Goal: Browse casually: Explore the website without a specific task or goal

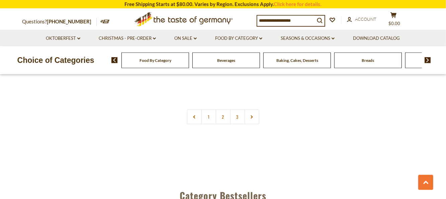
scroll to position [1653, 0]
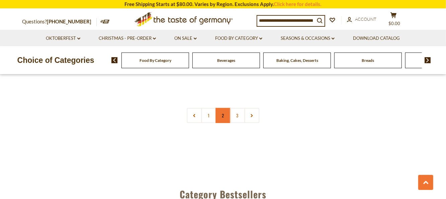
click at [224, 108] on link "2" at bounding box center [222, 115] width 15 height 15
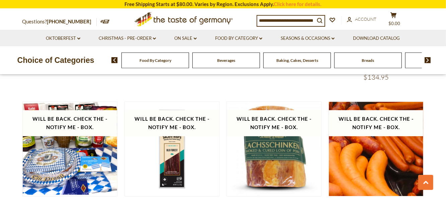
scroll to position [848, 0]
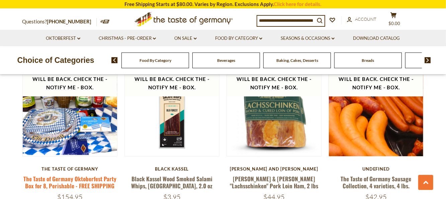
click at [85, 183] on link "The Taste of Germany Oktoberfest Party Box for 8, Perishable - FREE SHIPPING" at bounding box center [69, 181] width 93 height 15
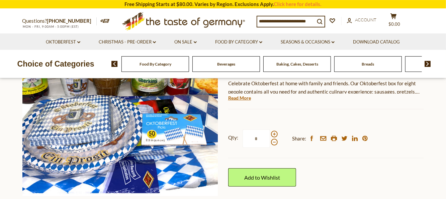
scroll to position [115, 0]
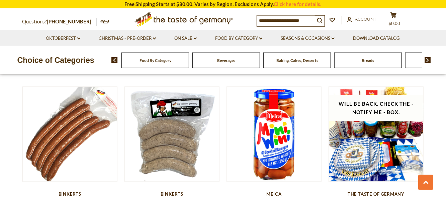
scroll to position [656, 0]
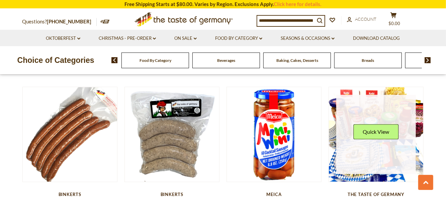
click at [396, 169] on link at bounding box center [376, 135] width 80 height 80
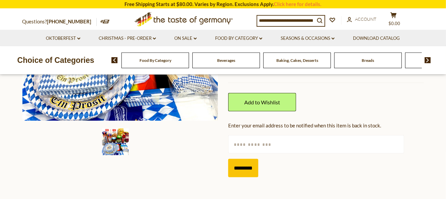
scroll to position [192, 0]
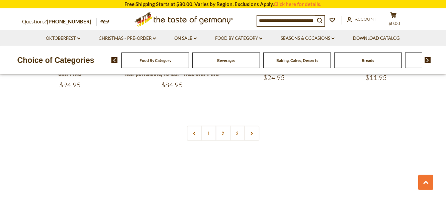
scroll to position [1617, 0]
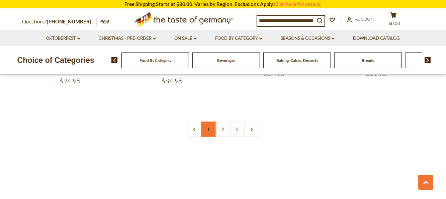
click at [210, 126] on link "1" at bounding box center [208, 129] width 15 height 15
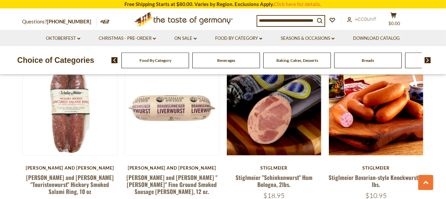
scroll to position [541, 0]
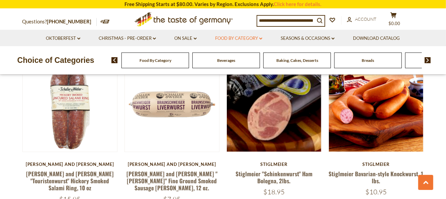
click at [247, 39] on link "Food By Category dropdown_arrow" at bounding box center [238, 38] width 47 height 7
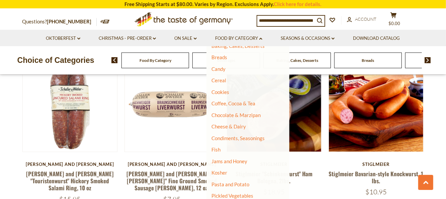
scroll to position [74, 0]
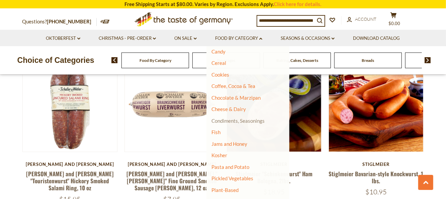
click at [249, 119] on link "Condiments, Seasonings" at bounding box center [237, 121] width 53 height 6
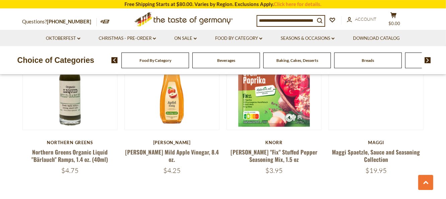
scroll to position [1576, 0]
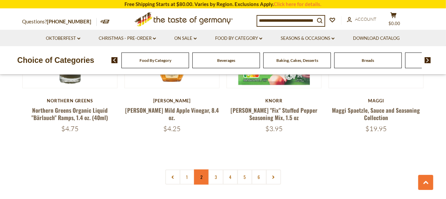
click at [200, 169] on link "2" at bounding box center [201, 176] width 15 height 15
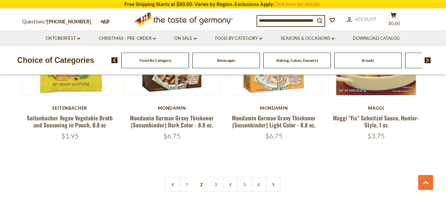
scroll to position [1578, 0]
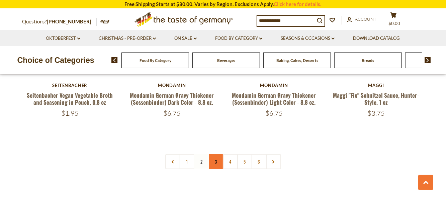
click at [218, 157] on link "3" at bounding box center [215, 161] width 15 height 15
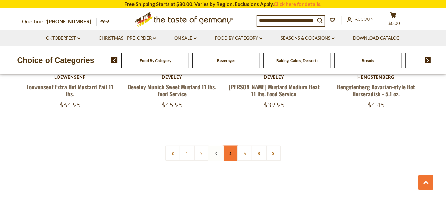
click at [229, 146] on link "4" at bounding box center [230, 153] width 15 height 15
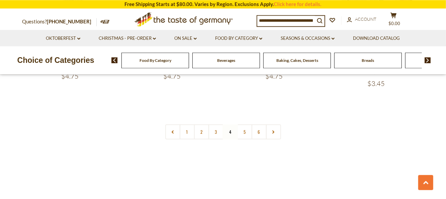
scroll to position [1617, 0]
click at [242, 122] on link "5" at bounding box center [244, 129] width 15 height 15
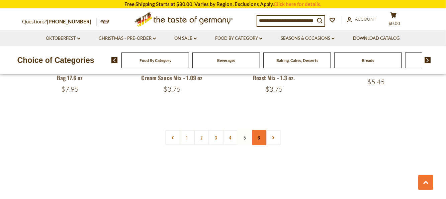
click at [257, 130] on link "6" at bounding box center [258, 137] width 15 height 15
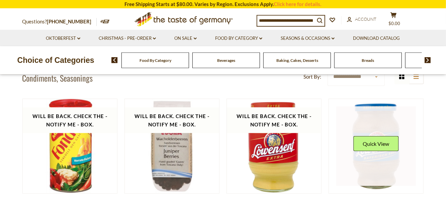
scroll to position [156, 0]
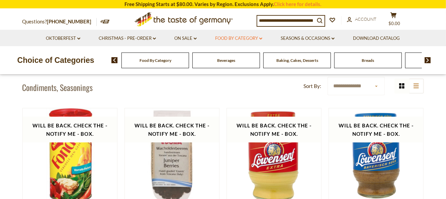
click at [234, 37] on link "Food By Category dropdown_arrow" at bounding box center [238, 38] width 47 height 7
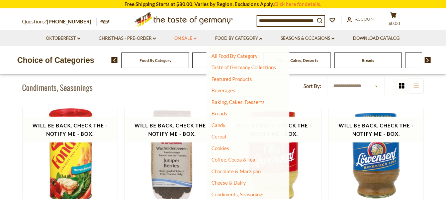
click at [187, 38] on link "On Sale dropdown_arrow" at bounding box center [185, 38] width 22 height 7
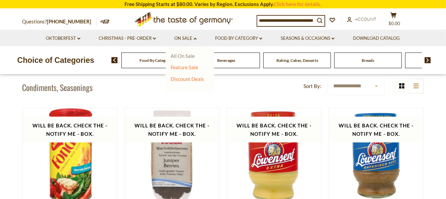
click at [182, 54] on link "All On Sale" at bounding box center [182, 56] width 24 height 6
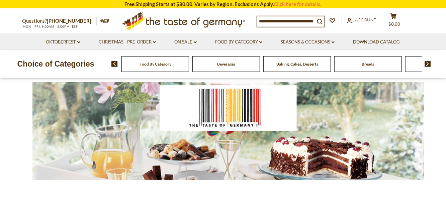
scroll to position [77, 0]
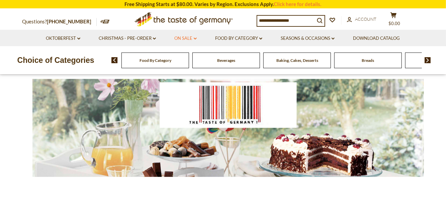
click at [184, 38] on link "On Sale dropdown_arrow" at bounding box center [185, 38] width 22 height 7
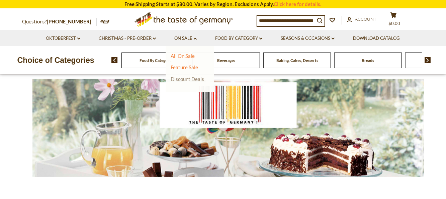
click at [185, 79] on link "Discount Deals" at bounding box center [186, 78] width 33 height 9
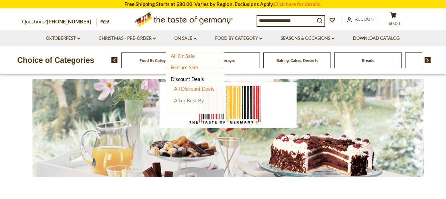
click at [184, 101] on link "After Best By" at bounding box center [189, 100] width 30 height 6
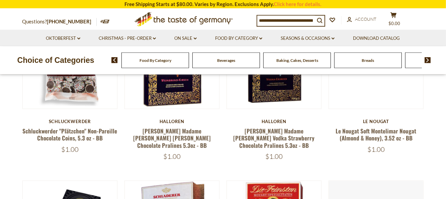
scroll to position [192, 0]
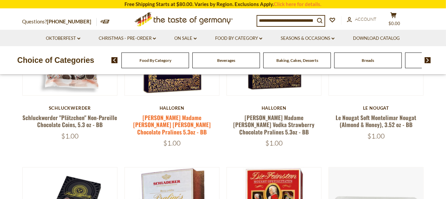
click at [199, 129] on link "[PERSON_NAME] Madame [PERSON_NAME] [PERSON_NAME] Chocolate Pralines 5.3oz - BB" at bounding box center [172, 124] width 78 height 23
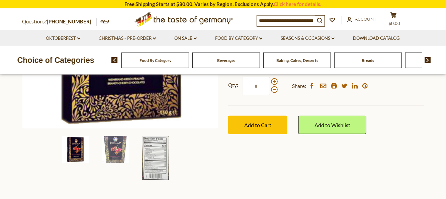
scroll to position [192, 0]
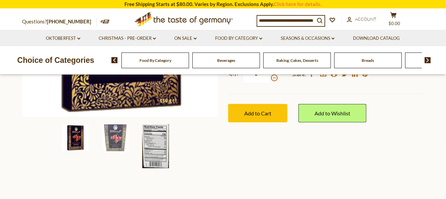
click at [154, 147] on img at bounding box center [155, 146] width 27 height 44
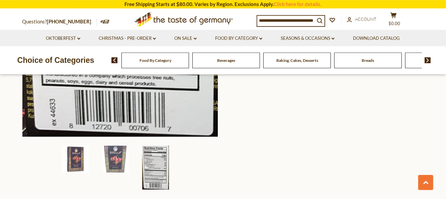
scroll to position [308, 0]
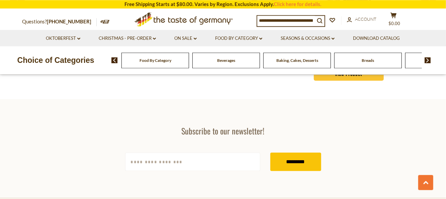
scroll to position [1038, 0]
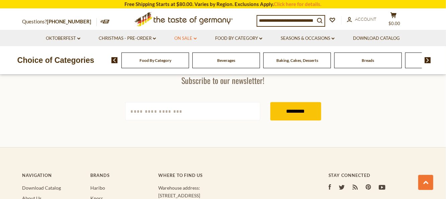
click at [183, 39] on link "On Sale dropdown_arrow" at bounding box center [185, 38] width 22 height 7
click at [178, 66] on link "Feature Sale" at bounding box center [183, 67] width 27 height 6
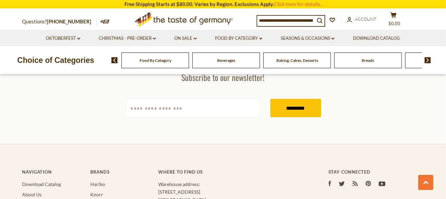
scroll to position [538, 0]
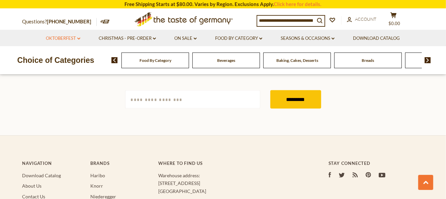
click at [52, 38] on link "Oktoberfest dropdown_arrow" at bounding box center [63, 38] width 34 height 7
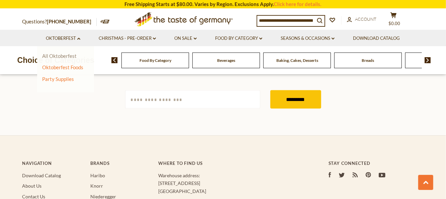
click at [60, 53] on link "All Oktoberfest" at bounding box center [59, 56] width 34 height 6
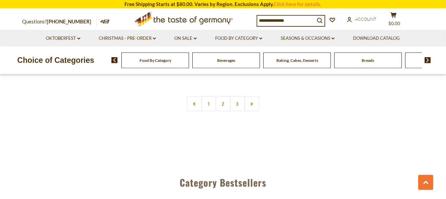
scroll to position [1653, 0]
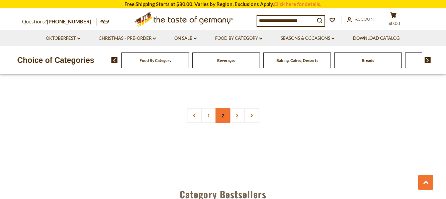
click at [223, 117] on link "2" at bounding box center [222, 115] width 15 height 15
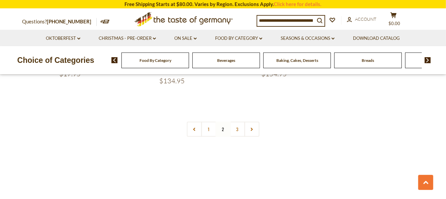
scroll to position [1617, 0]
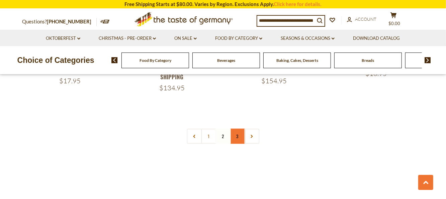
click at [236, 130] on link "3" at bounding box center [237, 136] width 15 height 15
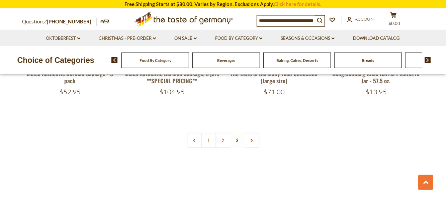
scroll to position [1463, 0]
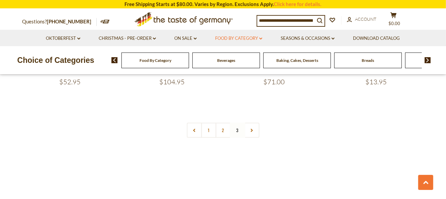
click at [240, 37] on link "Food By Category dropdown_arrow" at bounding box center [238, 38] width 47 height 7
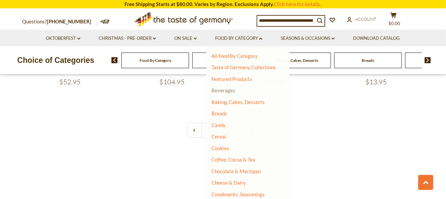
click at [223, 90] on link "Beverages" at bounding box center [223, 90] width 24 height 6
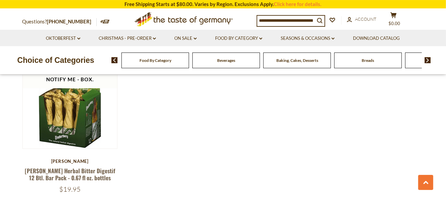
scroll to position [1345, 0]
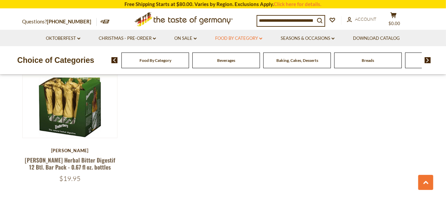
click at [227, 38] on link "Food By Category dropdown_arrow" at bounding box center [238, 38] width 47 height 7
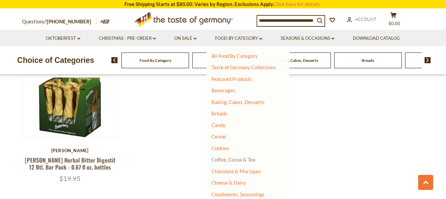
click at [236, 161] on link "Coffee, Cocoa & Tea" at bounding box center [233, 159] width 44 height 6
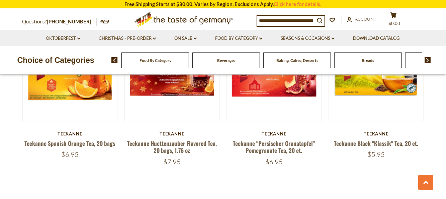
scroll to position [1576, 0]
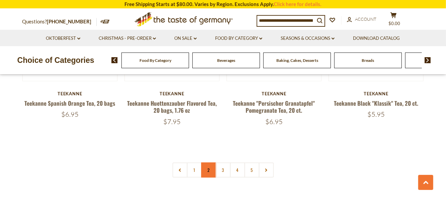
click at [211, 162] on link "2" at bounding box center [208, 169] width 15 height 15
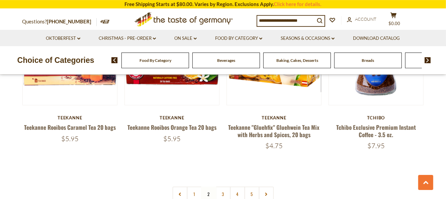
scroll to position [1540, 0]
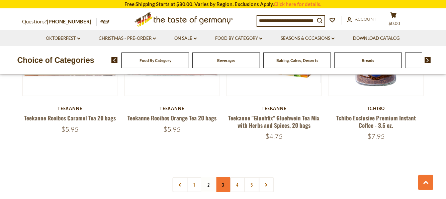
click at [223, 185] on link "3" at bounding box center [222, 184] width 15 height 15
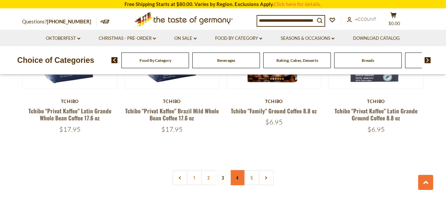
click at [240, 180] on link "4" at bounding box center [237, 177] width 15 height 15
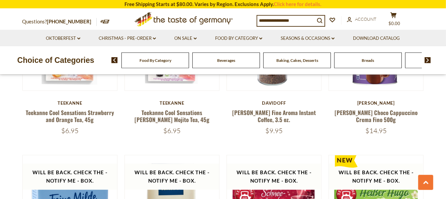
scroll to position [771, 0]
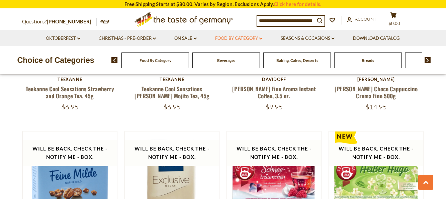
click at [222, 38] on link "Food By Category dropdown_arrow" at bounding box center [238, 38] width 47 height 7
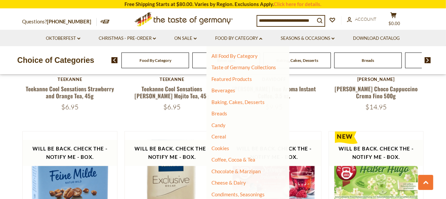
scroll to position [37, 0]
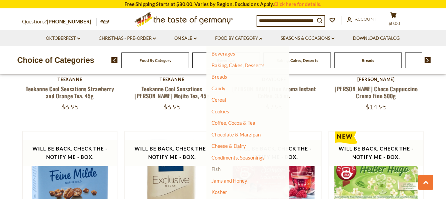
click at [217, 168] on link "Fish" at bounding box center [215, 169] width 9 height 6
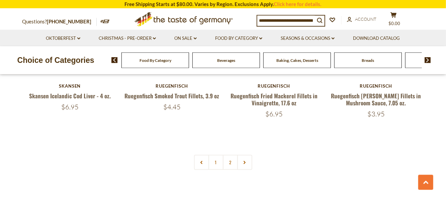
scroll to position [1576, 0]
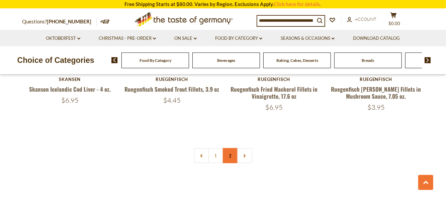
click at [227, 148] on link "2" at bounding box center [230, 155] width 15 height 15
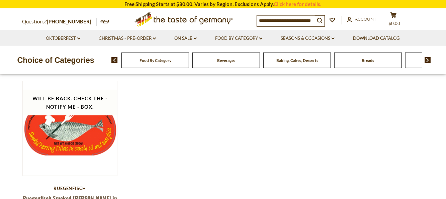
scroll to position [233, 0]
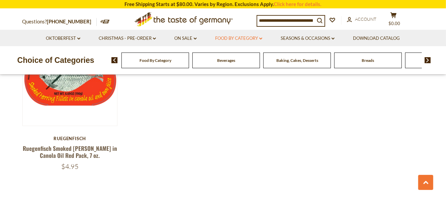
click at [240, 37] on link "Food By Category dropdown_arrow" at bounding box center [238, 38] width 47 height 7
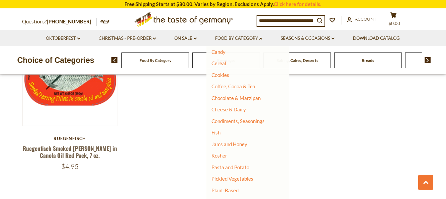
scroll to position [74, 0]
click at [235, 107] on link "Cheese & Dairy" at bounding box center [228, 109] width 34 height 6
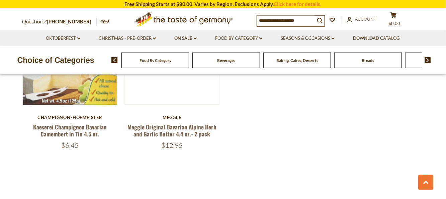
scroll to position [923, 0]
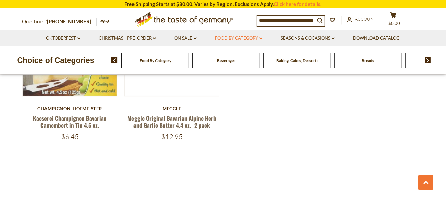
click at [242, 37] on link "Food By Category dropdown_arrow" at bounding box center [238, 38] width 47 height 7
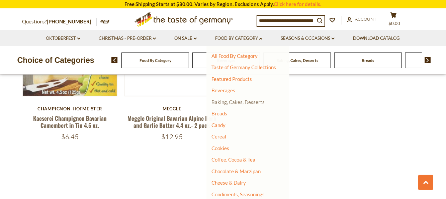
click at [248, 103] on link "Baking, Cakes, Desserts" at bounding box center [237, 102] width 53 height 6
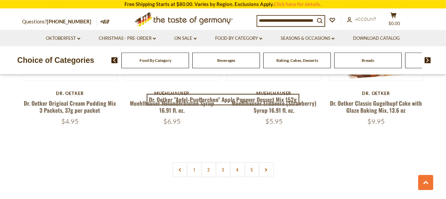
scroll to position [1615, 0]
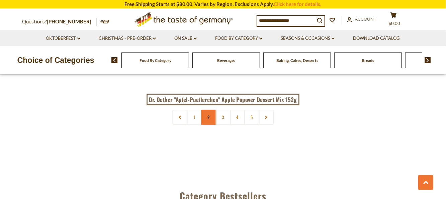
click at [209, 118] on link "2" at bounding box center [208, 117] width 15 height 15
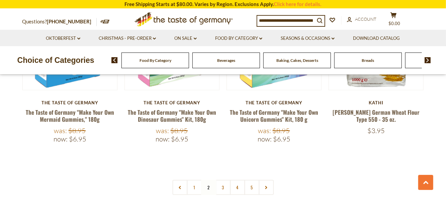
scroll to position [1617, 0]
